Goal: Information Seeking & Learning: Learn about a topic

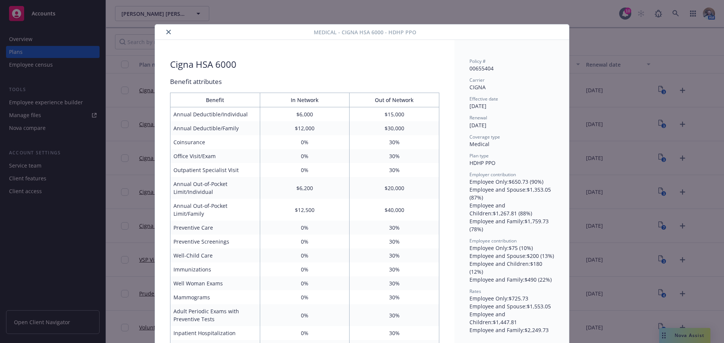
click at [164, 35] on button "close" at bounding box center [168, 32] width 9 height 9
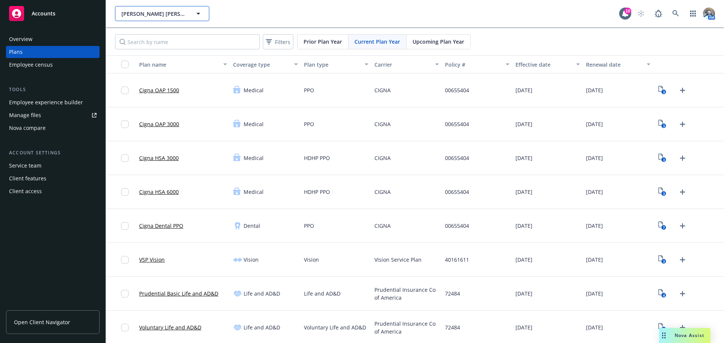
click at [140, 11] on span "[PERSON_NAME] [PERSON_NAME] & Company" at bounding box center [153, 14] width 65 height 8
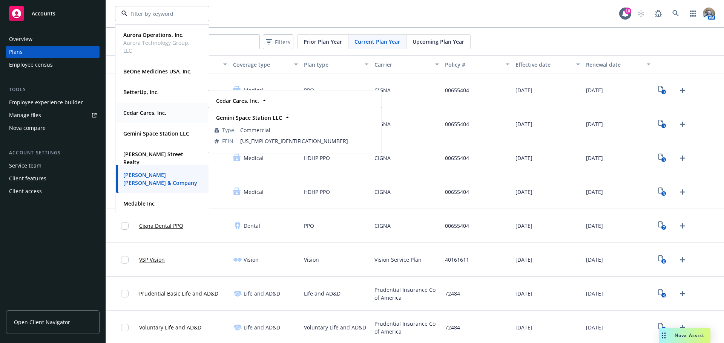
click at [149, 116] on strong "Cedar Cares, Inc." at bounding box center [144, 112] width 43 height 7
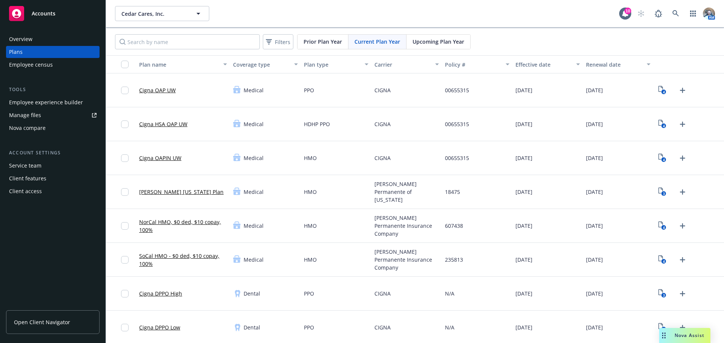
click at [156, 87] on link "Cigna OAP UW" at bounding box center [157, 90] width 37 height 8
